Goal: Information Seeking & Learning: Learn about a topic

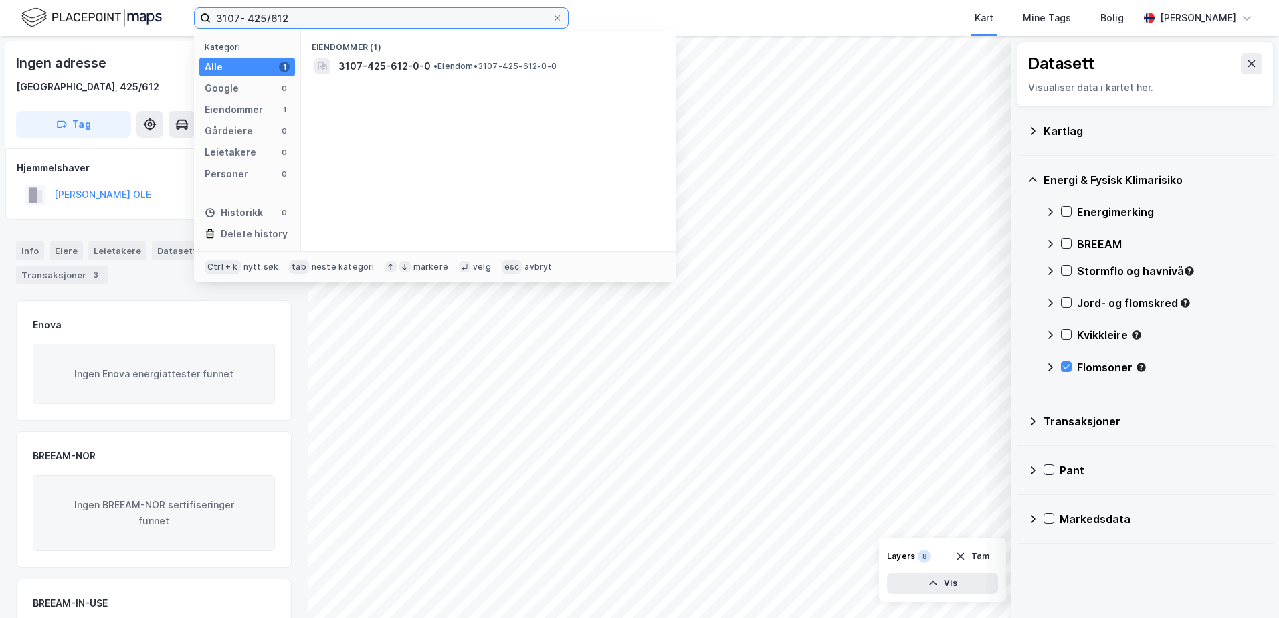
drag, startPoint x: 316, startPoint y: 17, endPoint x: 42, endPoint y: 18, distance: 273.6
click at [42, 18] on div "3107- 425/612 Kategori Alle 1 Google 0 Eiendommer 1 Gårdeiere 0 Leietakere 0 Pe…" at bounding box center [639, 18] width 1279 height 36
type input "3907-172/96"
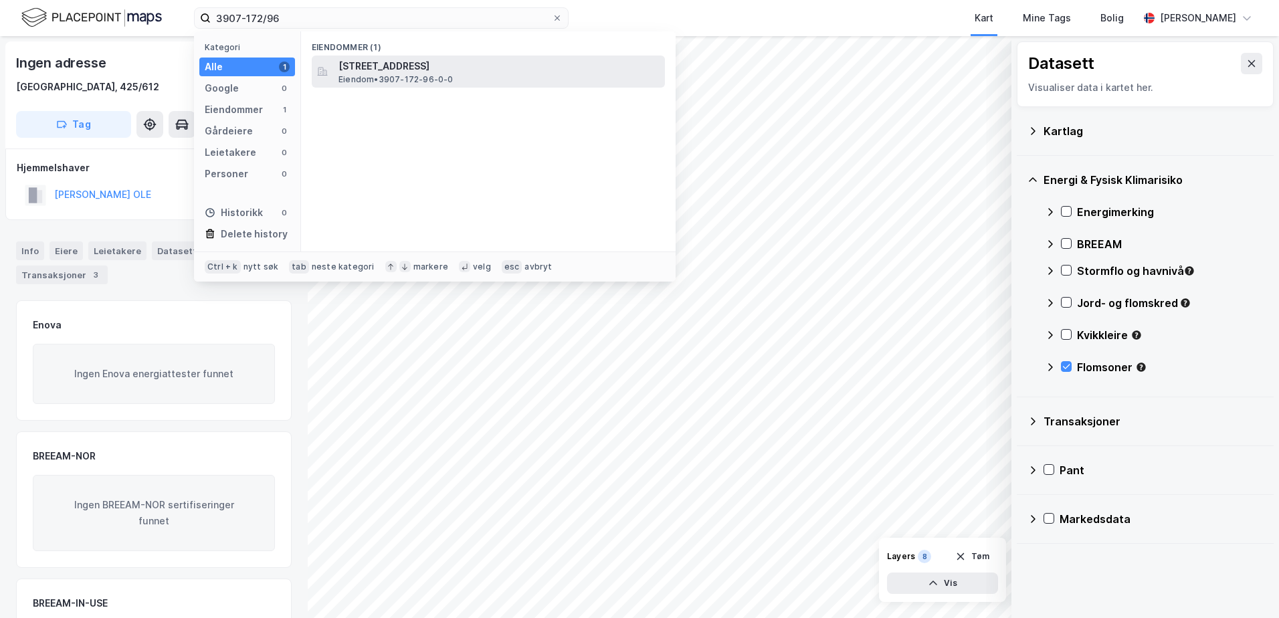
click at [391, 76] on span "Eiendom • 3907-172-96-0-0" at bounding box center [396, 79] width 115 height 11
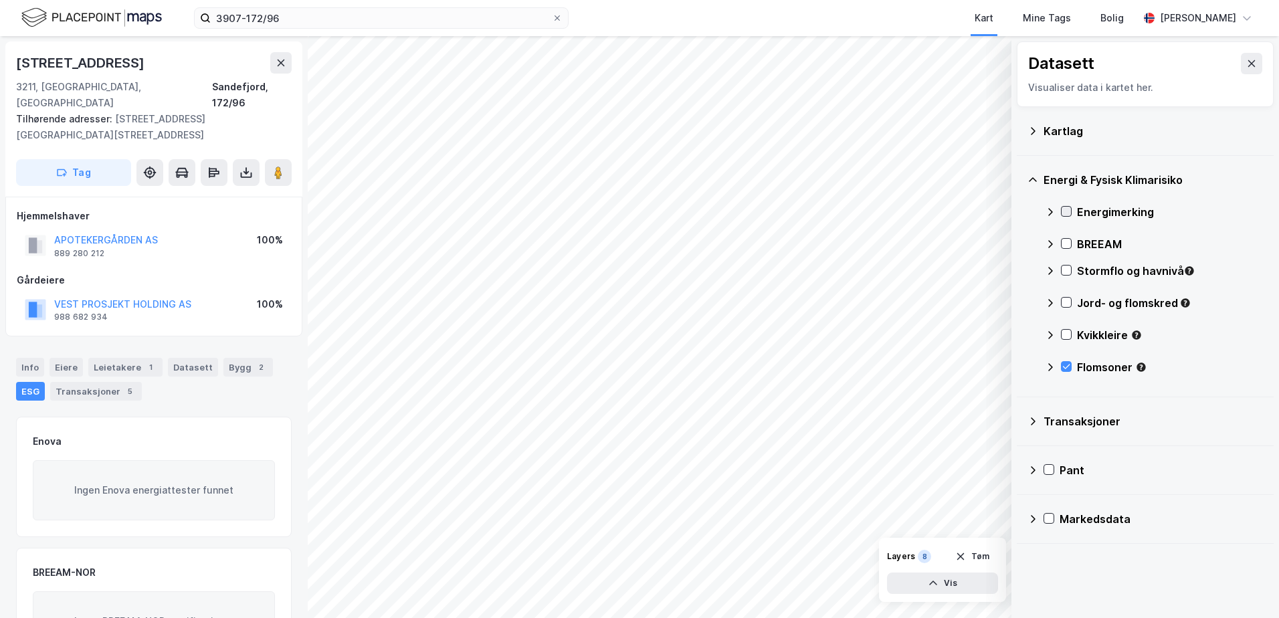
click at [1067, 213] on icon at bounding box center [1066, 211] width 9 height 9
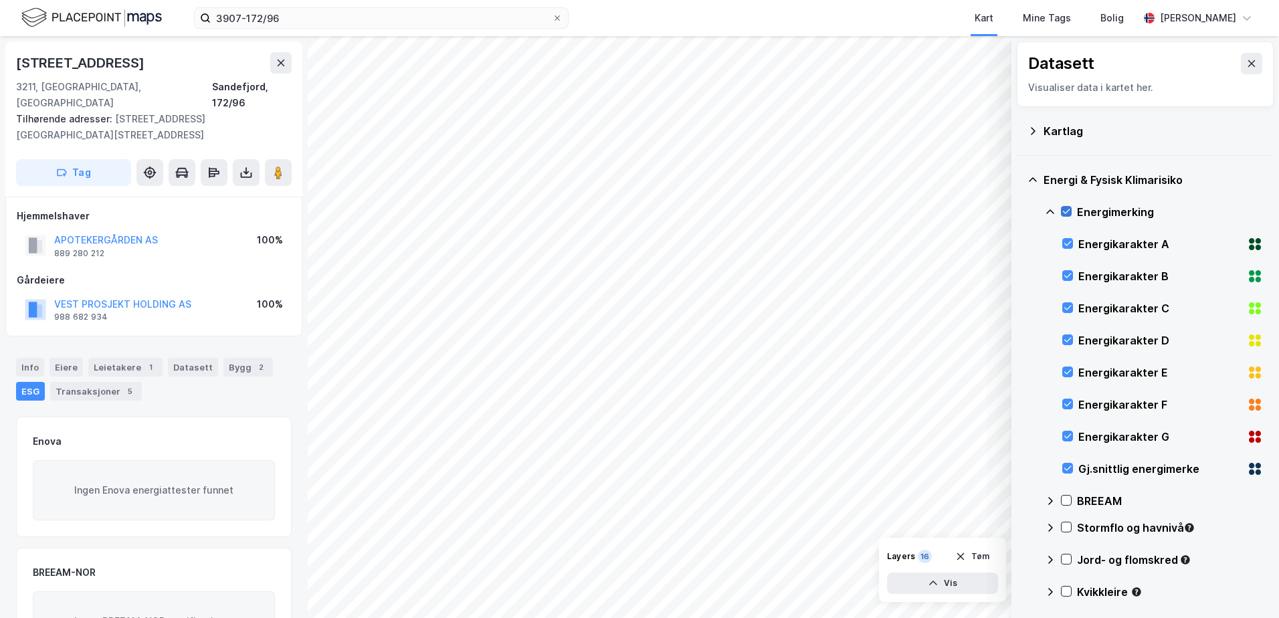
click at [1067, 213] on icon at bounding box center [1066, 211] width 9 height 9
click at [1052, 211] on icon at bounding box center [1050, 211] width 8 height 5
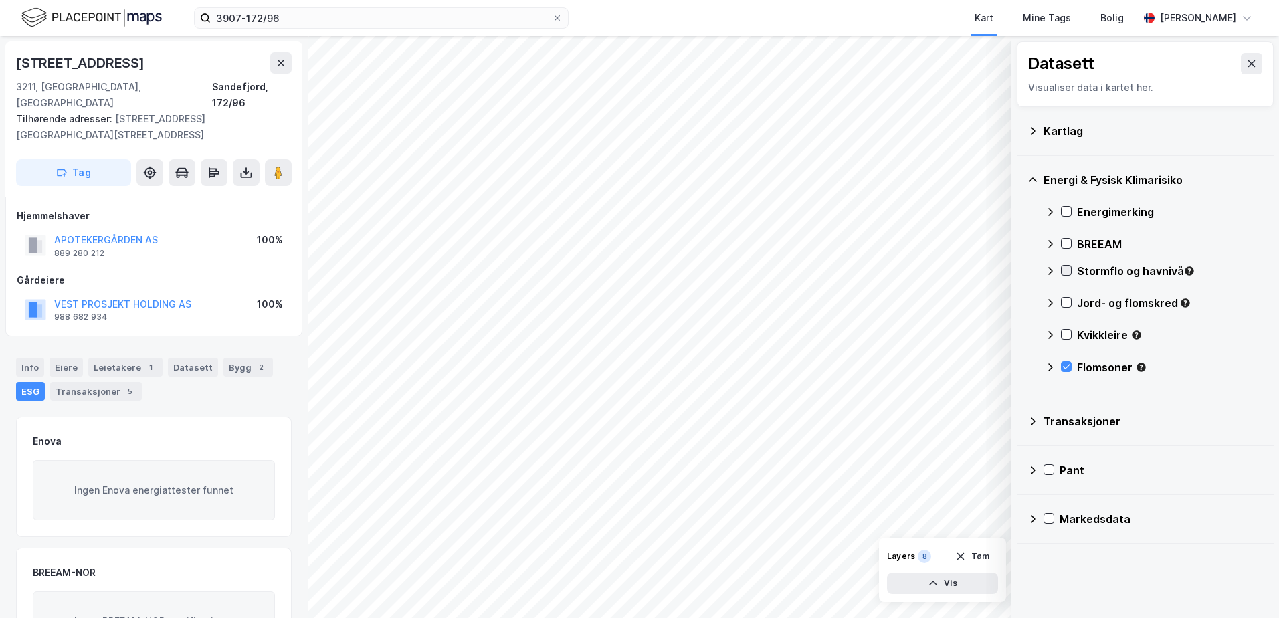
click at [1065, 266] on icon at bounding box center [1066, 270] width 9 height 9
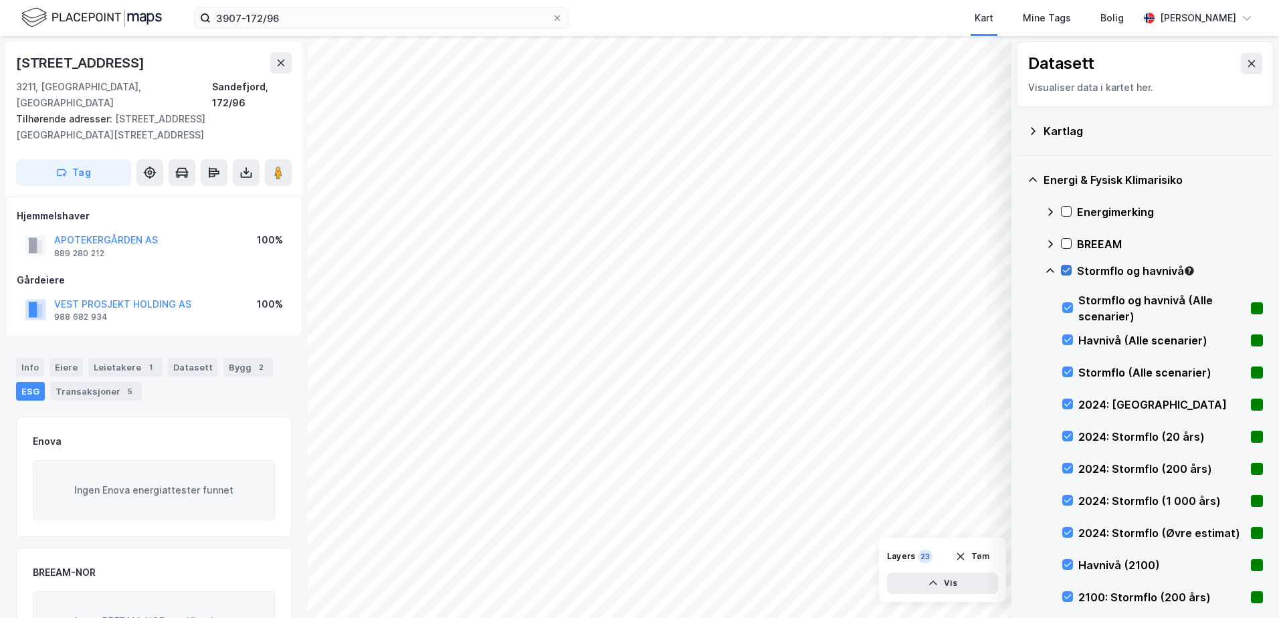
click at [1065, 266] on icon at bounding box center [1066, 270] width 9 height 9
click at [1052, 270] on icon at bounding box center [1050, 270] width 8 height 5
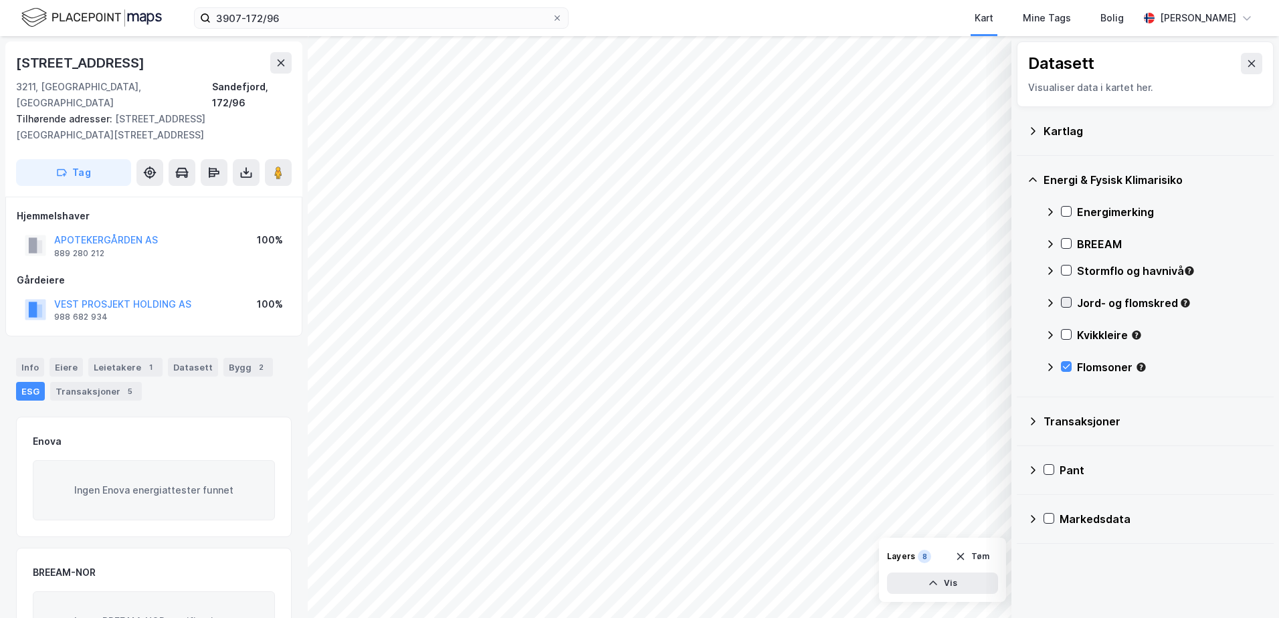
click at [1068, 302] on icon at bounding box center [1066, 302] width 7 height 5
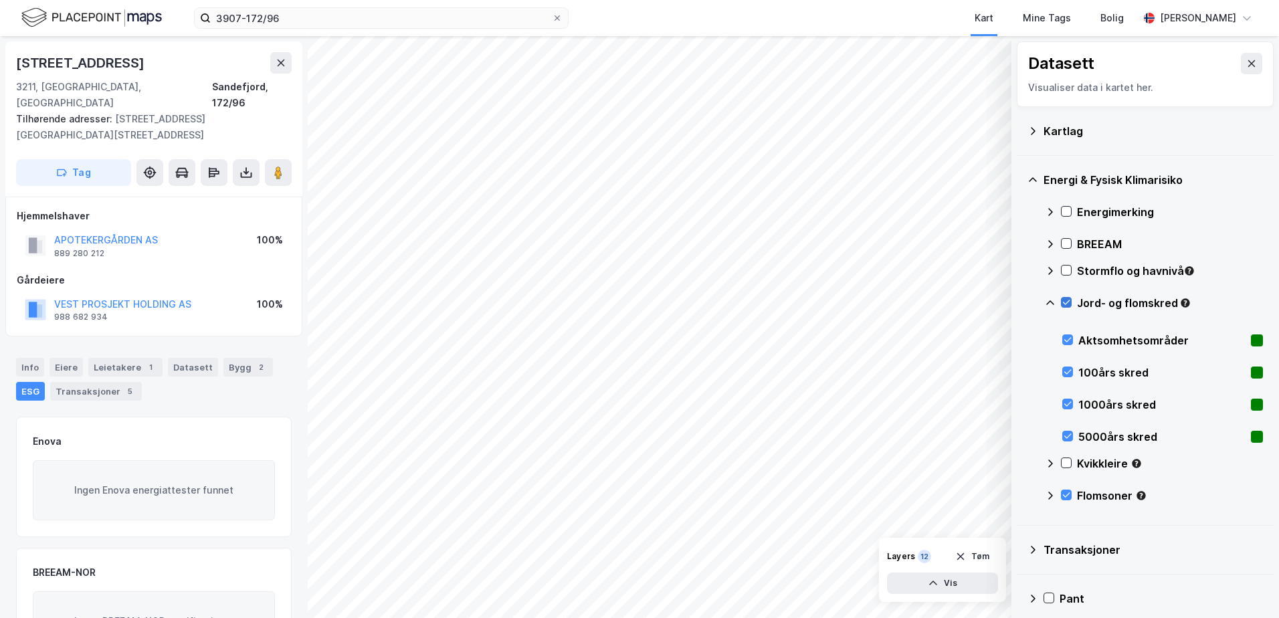
click at [1068, 300] on icon at bounding box center [1066, 302] width 9 height 9
click at [1048, 301] on icon at bounding box center [1050, 303] width 11 height 11
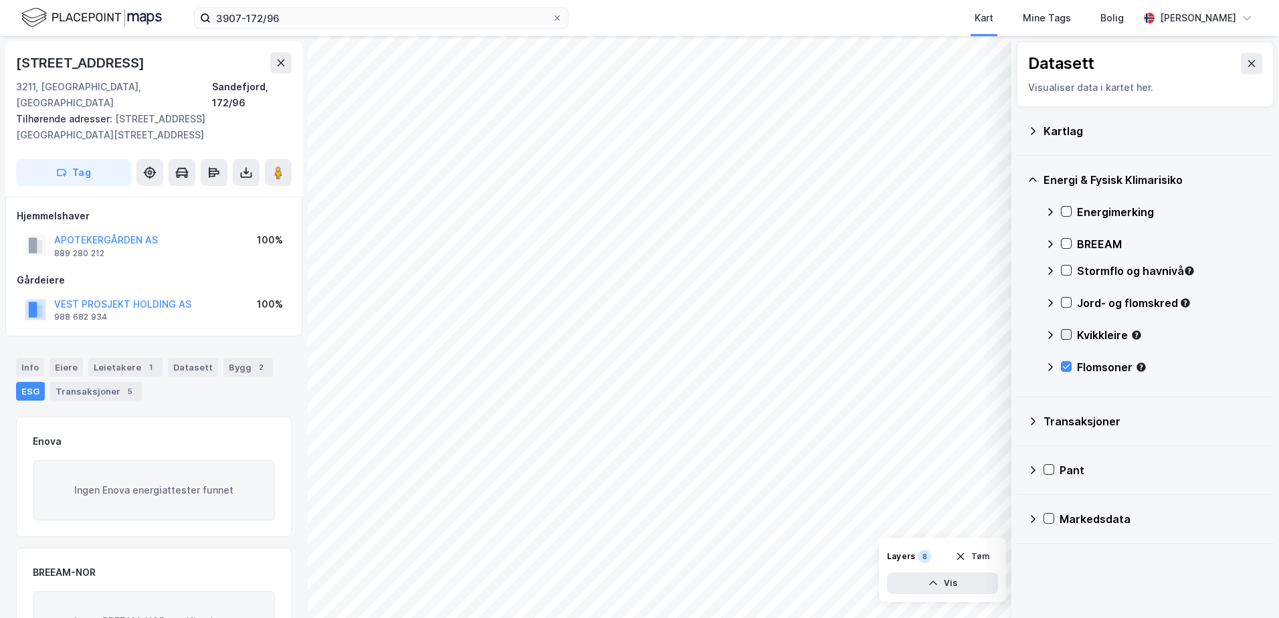
click at [1067, 330] on icon at bounding box center [1066, 334] width 9 height 9
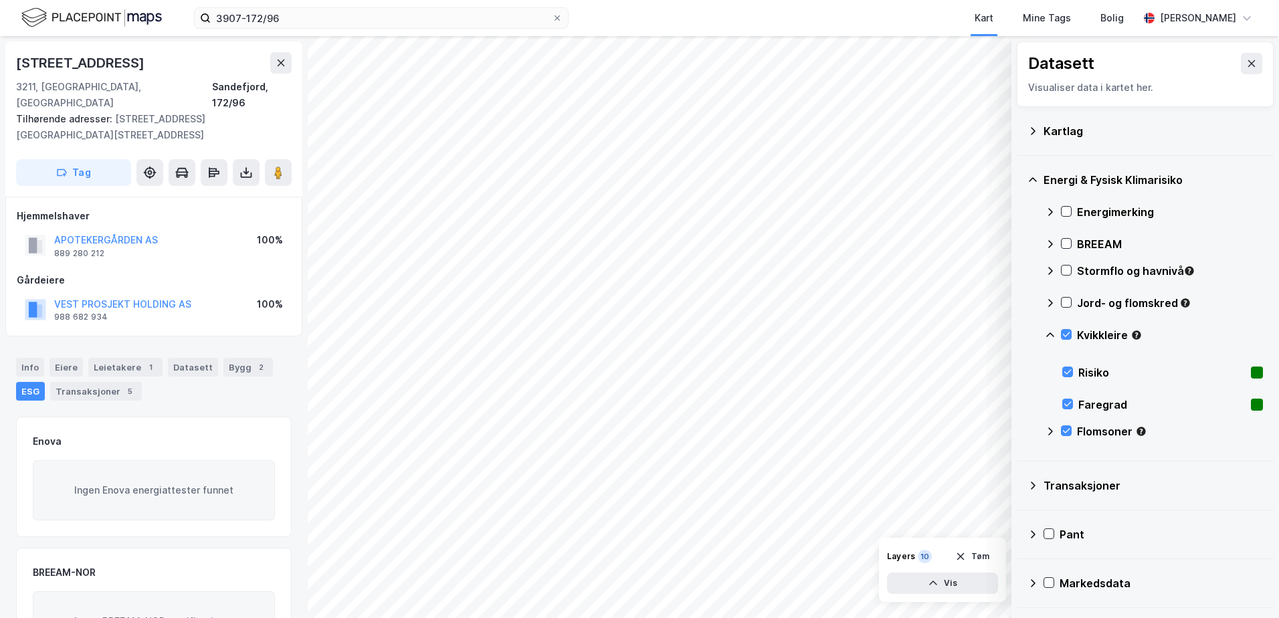
click at [1047, 333] on icon at bounding box center [1050, 335] width 11 height 11
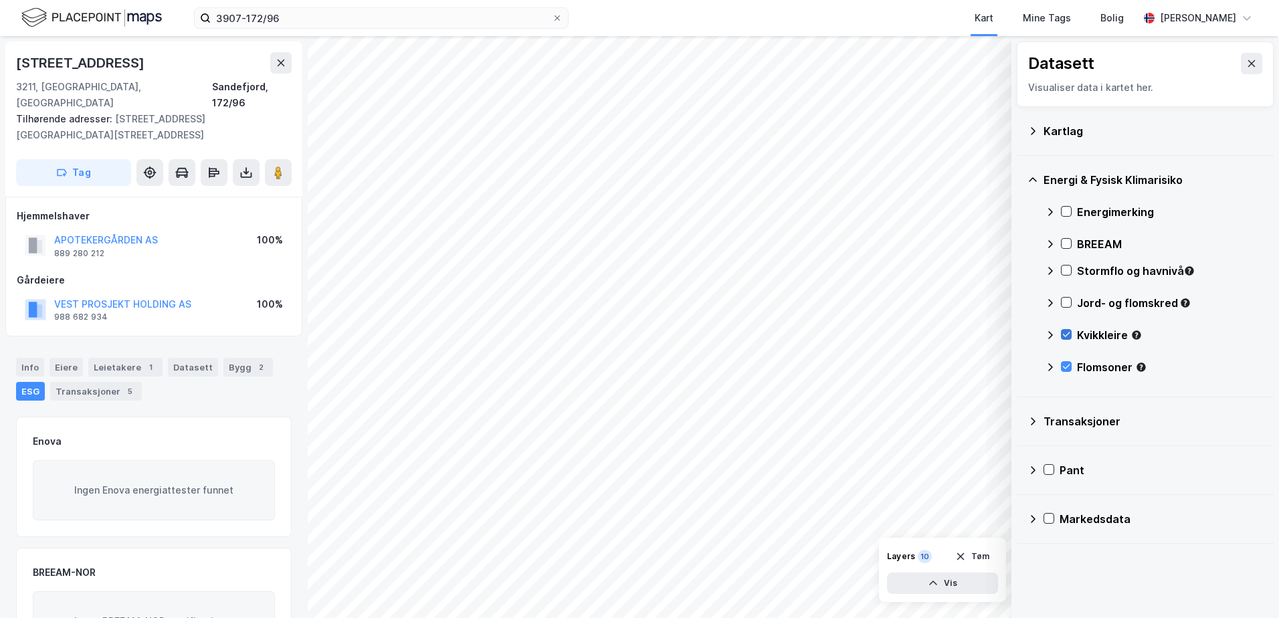
click at [1067, 330] on icon at bounding box center [1066, 334] width 9 height 9
click at [1064, 367] on icon at bounding box center [1066, 367] width 7 height 5
click at [236, 358] on div "Bygg 2" at bounding box center [248, 367] width 50 height 19
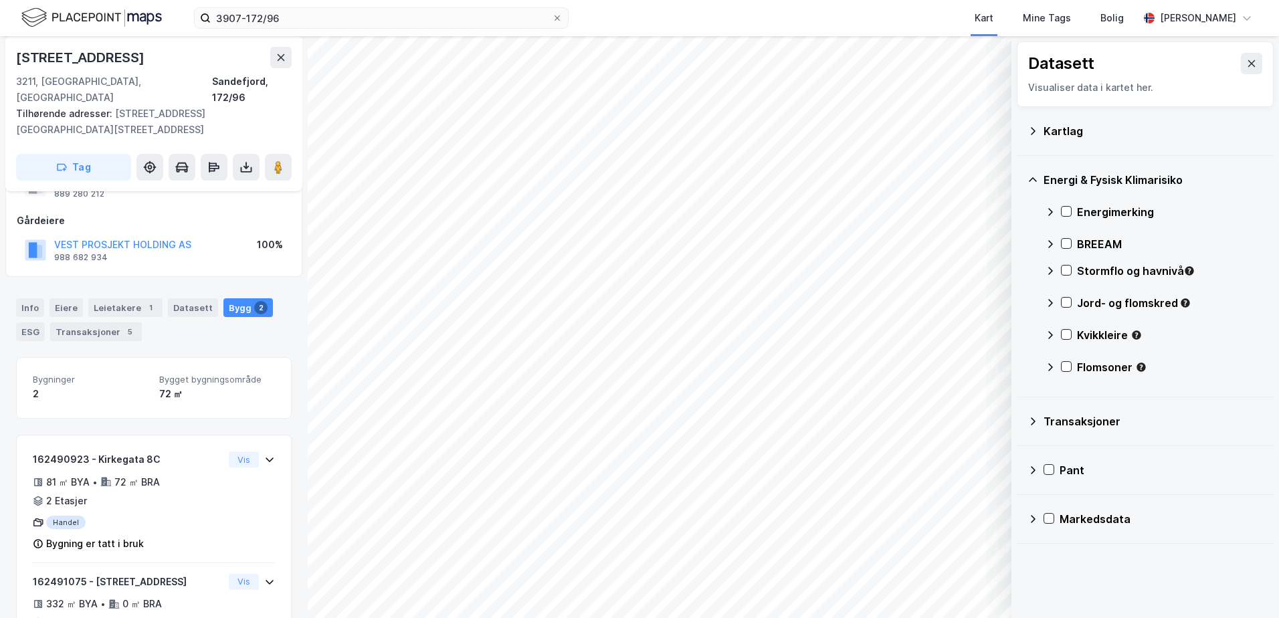
scroll to position [116, 0]
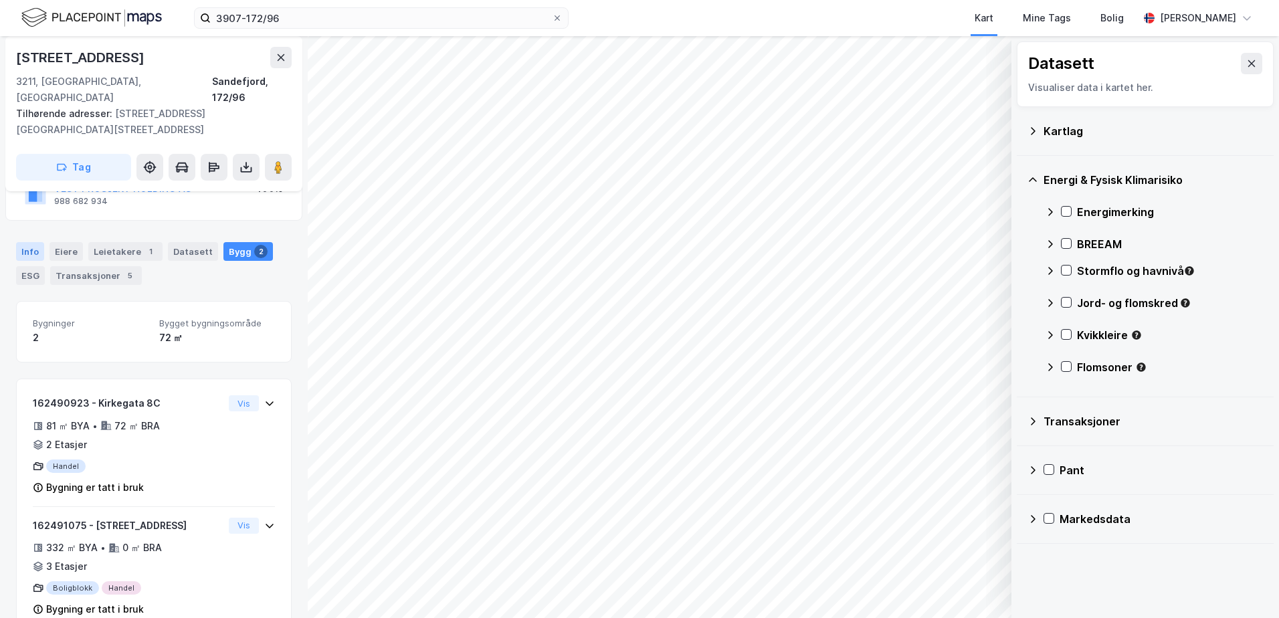
click at [21, 242] on div "Info" at bounding box center [30, 251] width 28 height 19
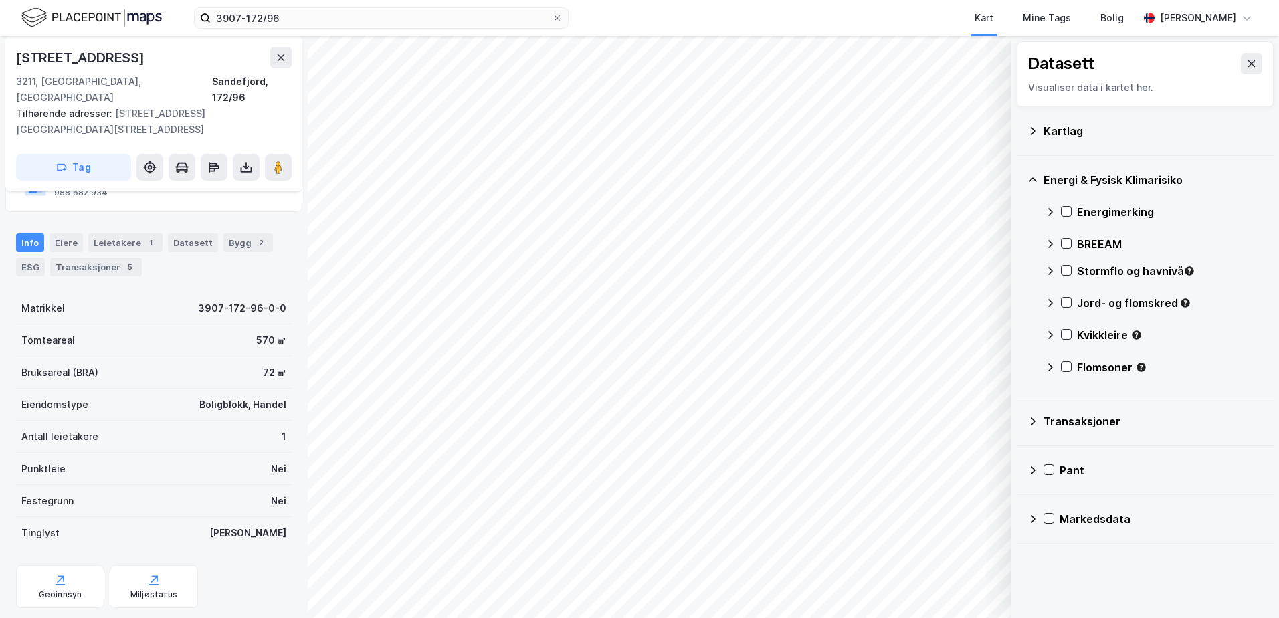
scroll to position [126, 0]
click at [66, 587] on div "Geoinnsyn" at bounding box center [60, 592] width 43 height 11
click at [1032, 126] on icon at bounding box center [1033, 131] width 11 height 11
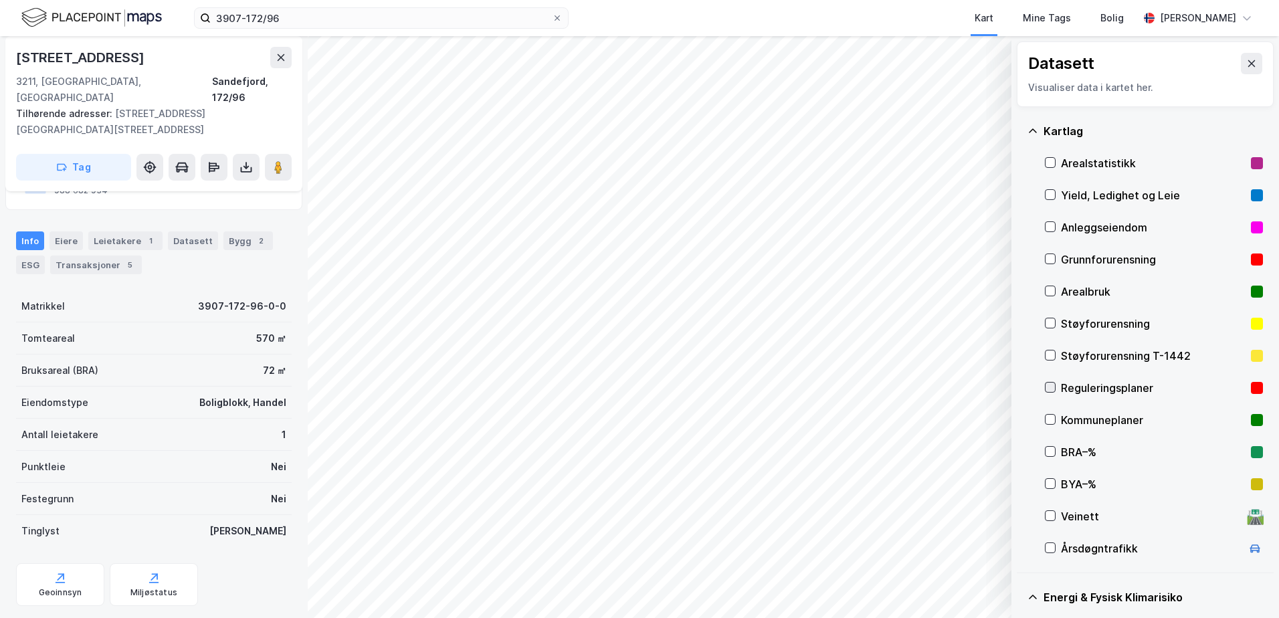
click at [1052, 386] on icon at bounding box center [1050, 387] width 9 height 9
click at [1050, 384] on icon at bounding box center [1050, 387] width 9 height 9
click at [1046, 416] on icon at bounding box center [1050, 419] width 9 height 9
click at [932, 581] on icon "button" at bounding box center [933, 583] width 11 height 11
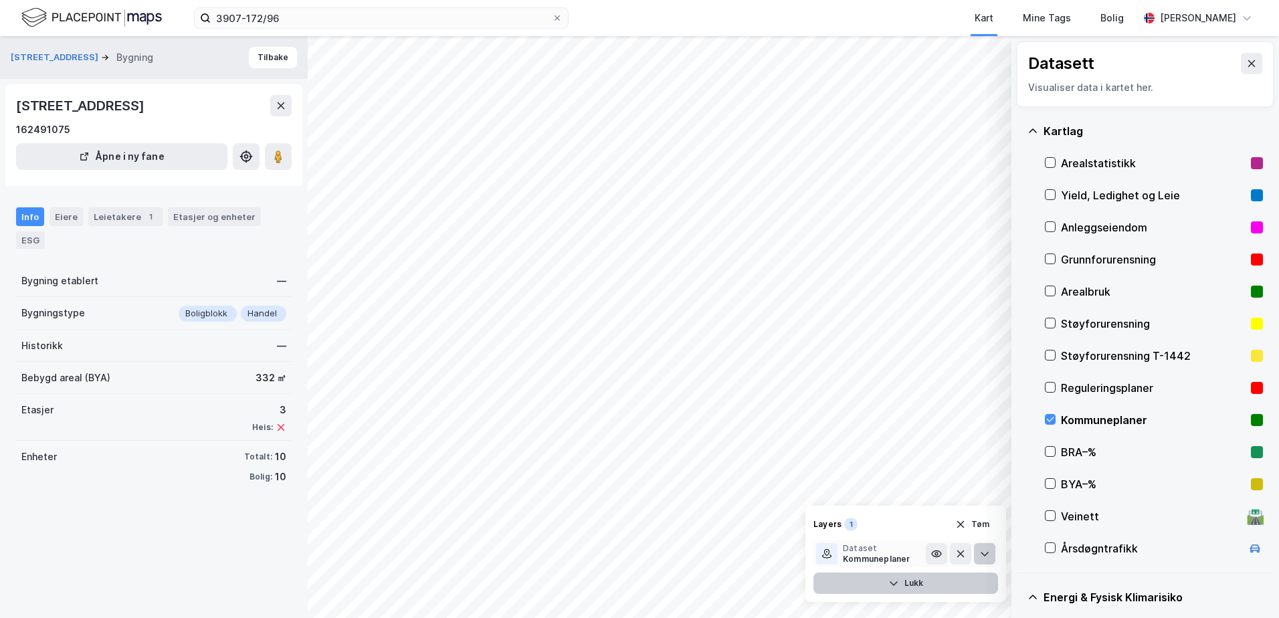
click at [985, 559] on button at bounding box center [984, 553] width 21 height 21
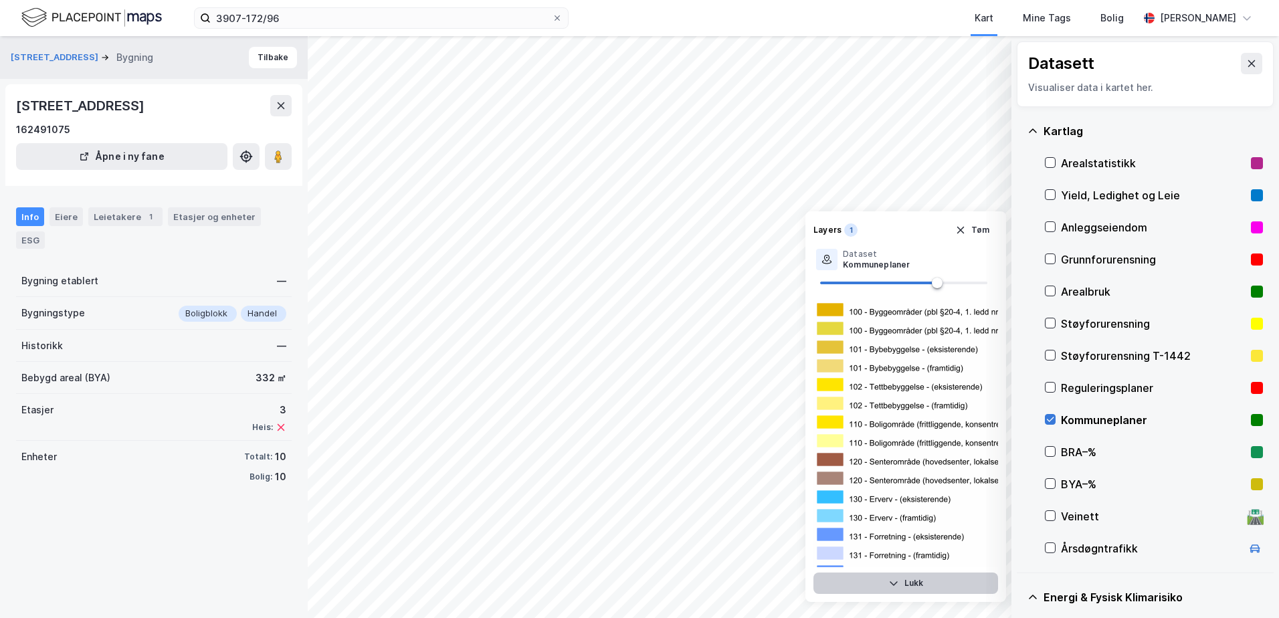
click at [1050, 417] on icon at bounding box center [1050, 419] width 9 height 9
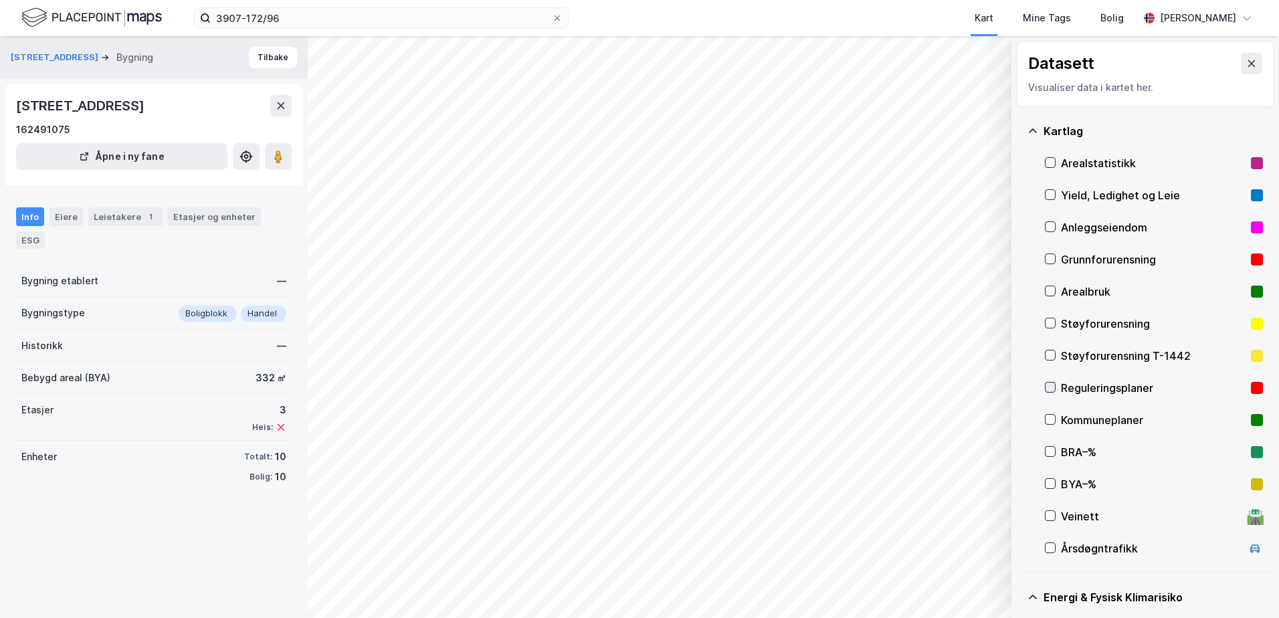
click at [1052, 385] on icon at bounding box center [1050, 387] width 9 height 9
click at [1050, 385] on icon at bounding box center [1050, 387] width 9 height 9
